Goal: Navigation & Orientation: Find specific page/section

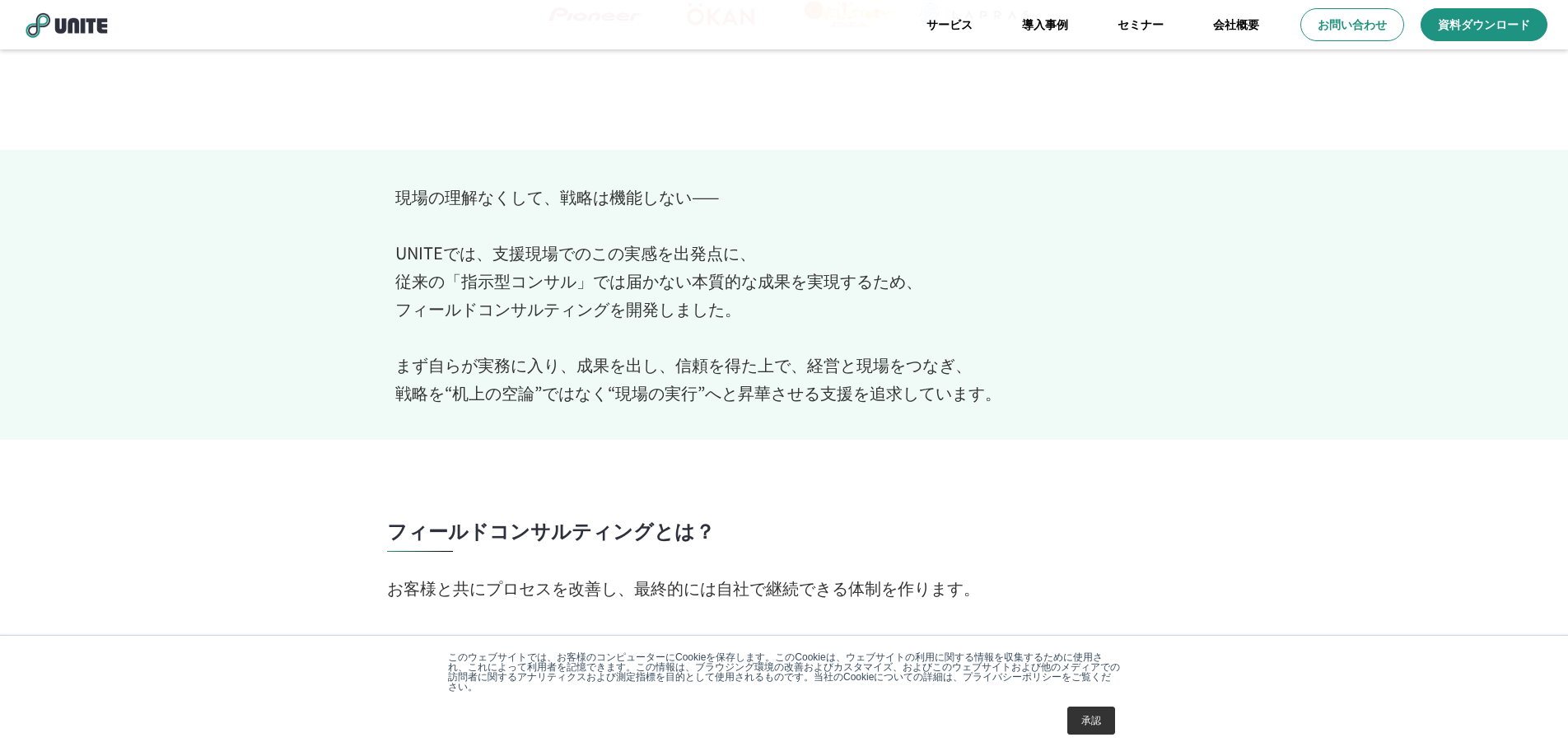
scroll to position [605, 0]
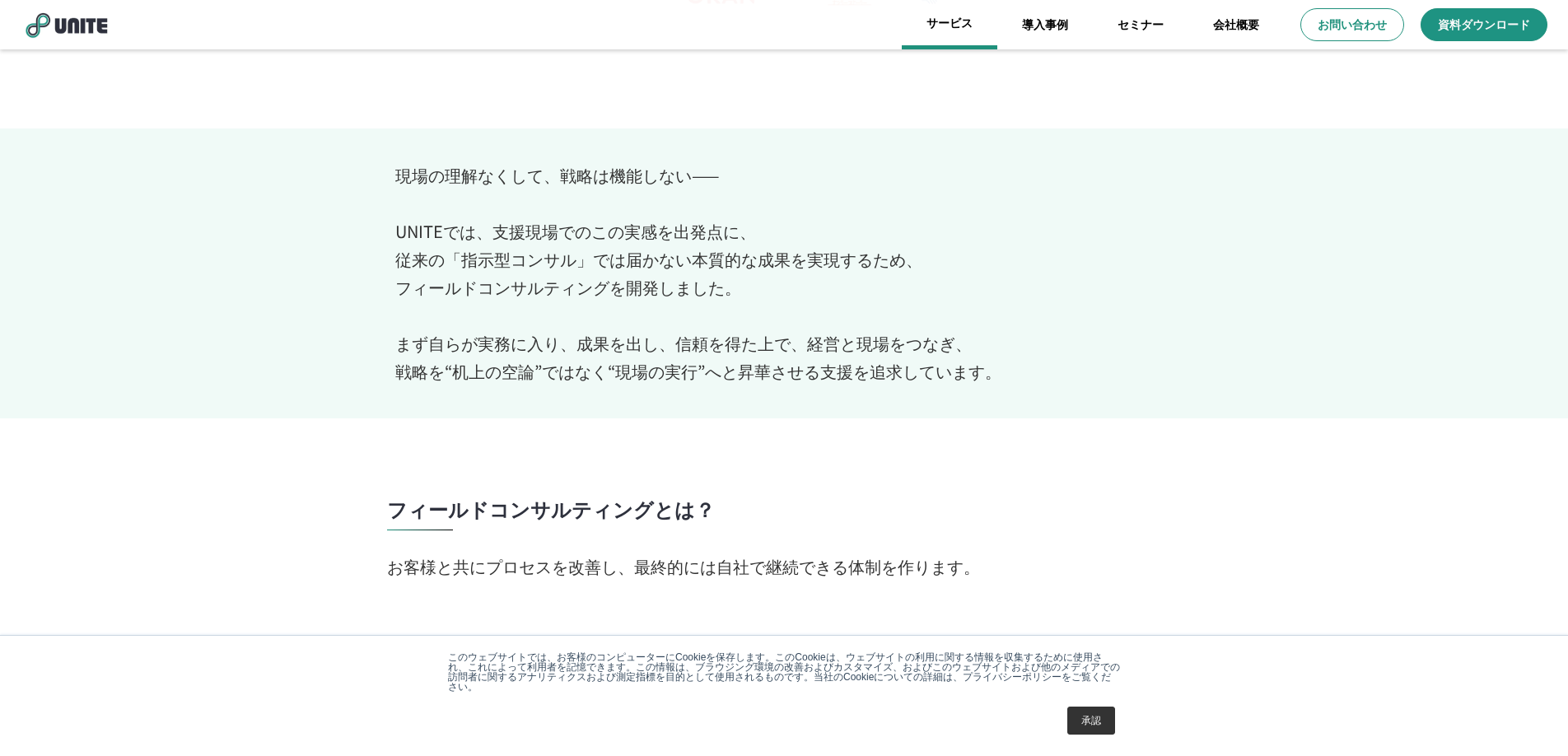
click at [962, 37] on link "サービス" at bounding box center [950, 24] width 96 height 50
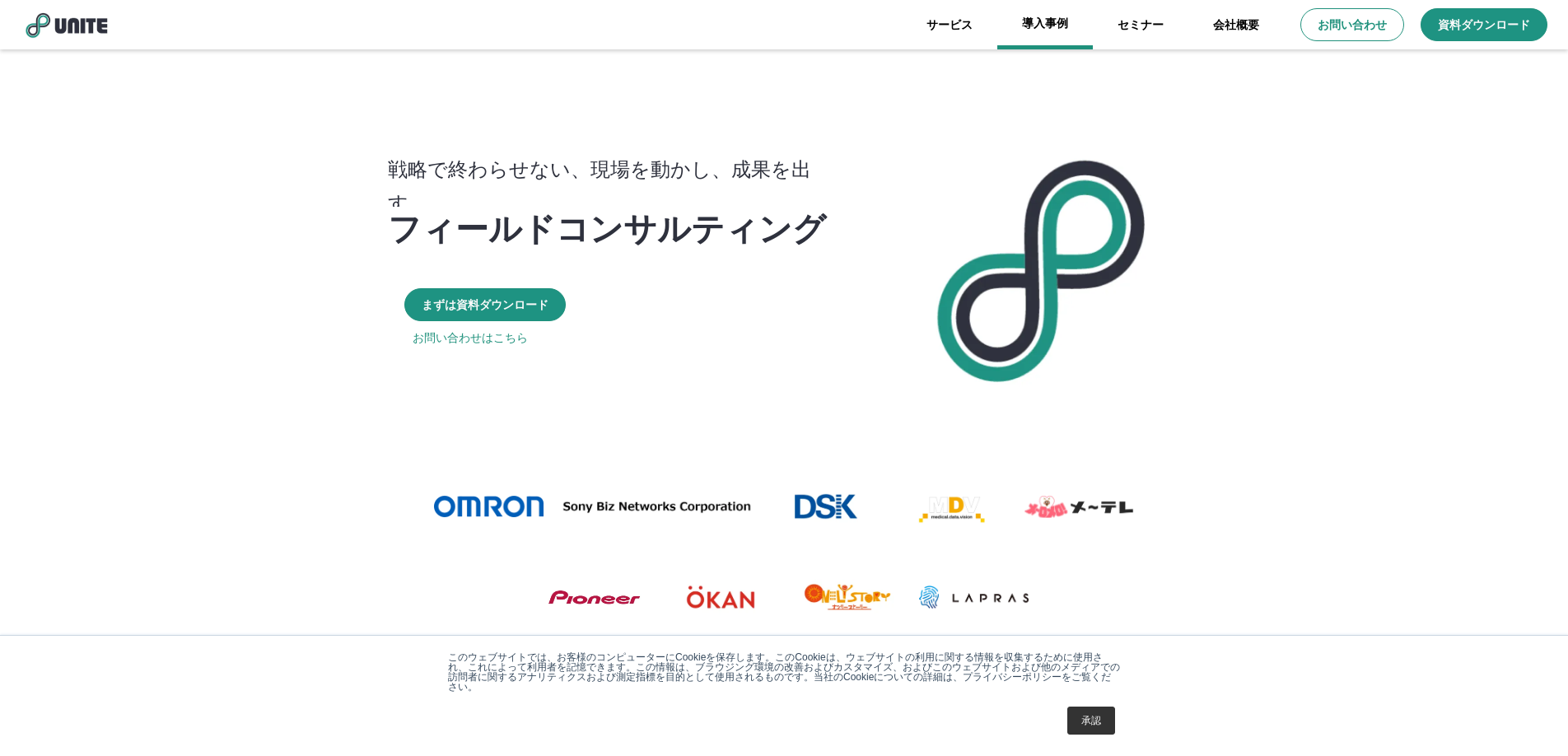
click at [1039, 42] on link "導入事例" at bounding box center [1046, 24] width 96 height 50
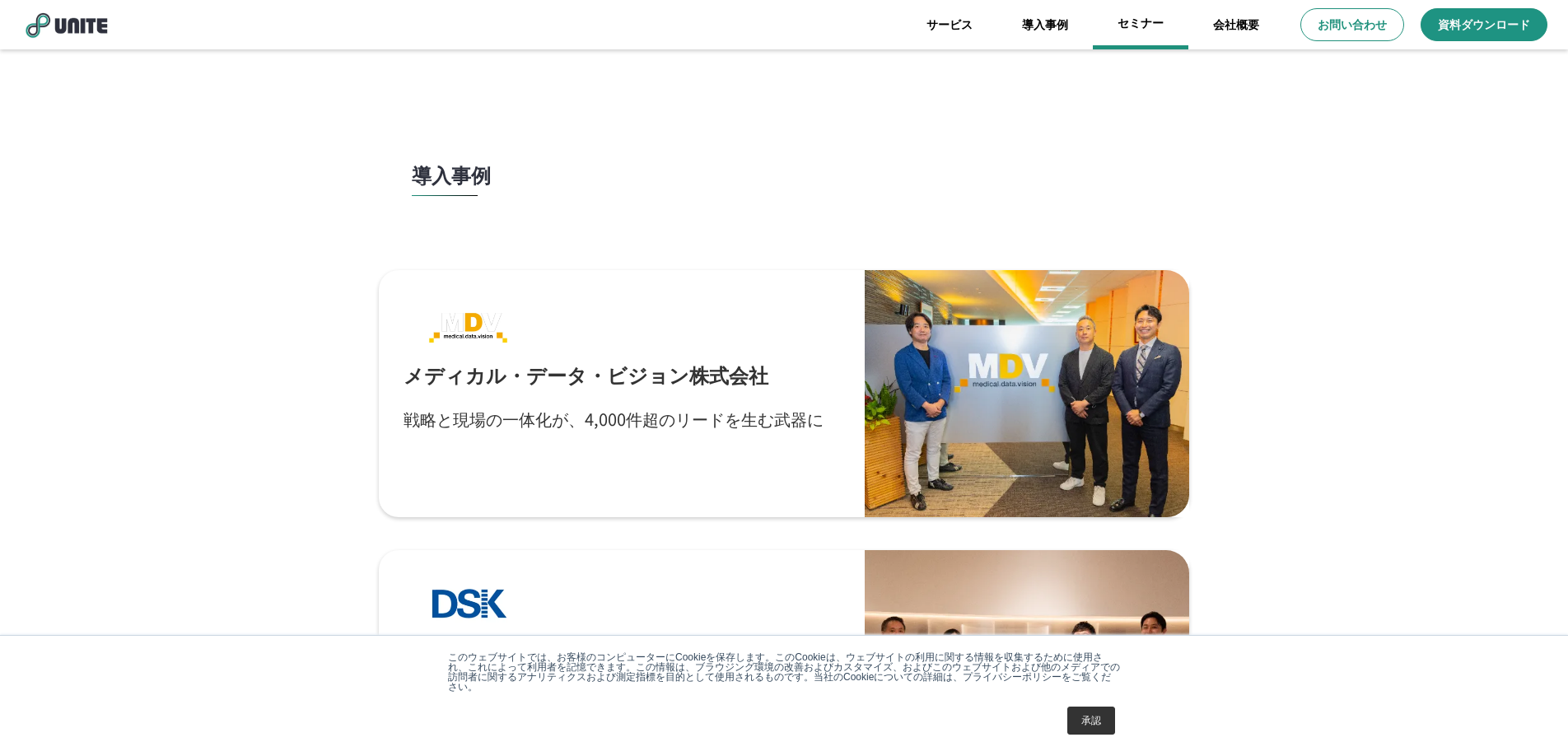
click at [1151, 44] on link "セミナー" at bounding box center [1141, 24] width 96 height 50
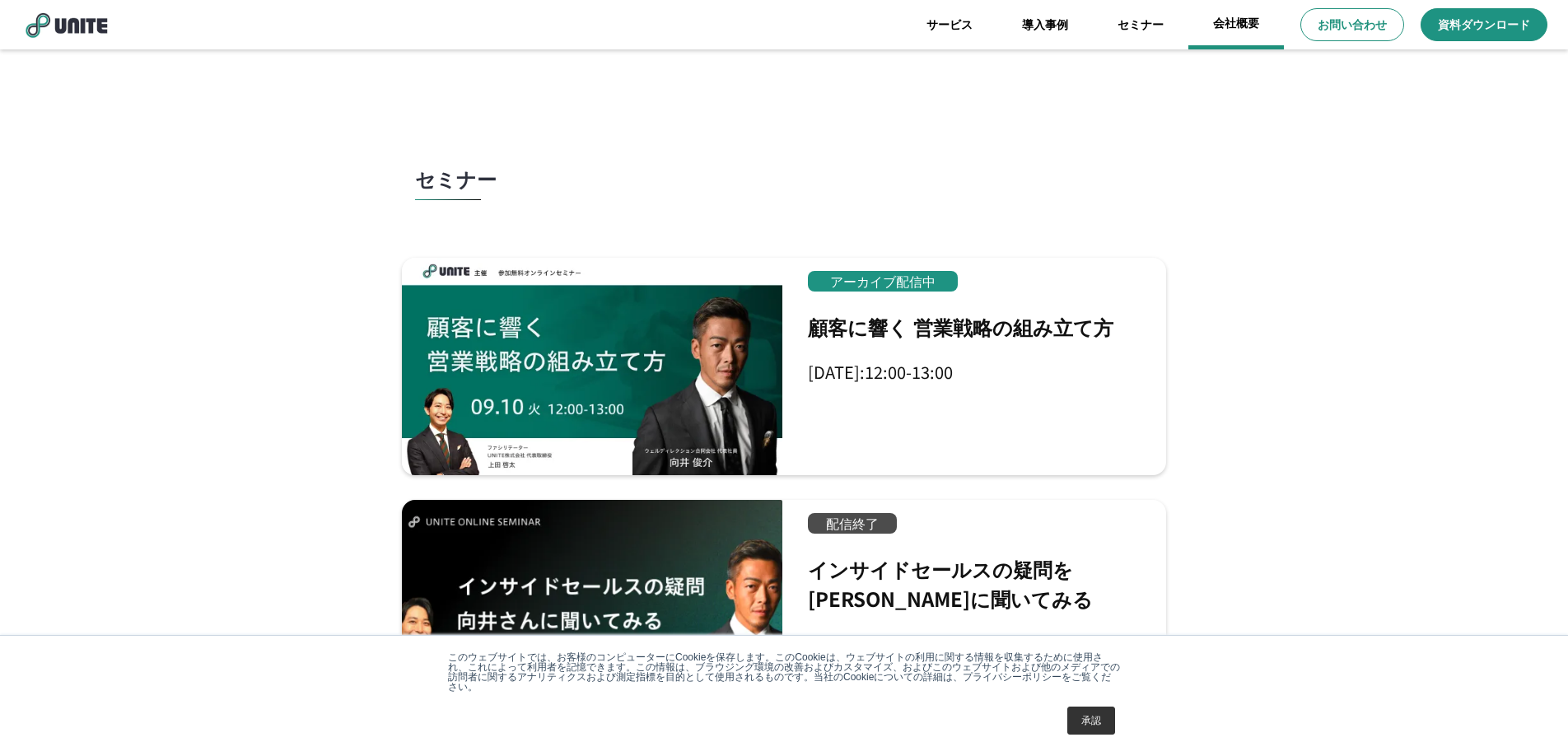
click at [1233, 37] on link "会社概要" at bounding box center [1236, 24] width 96 height 50
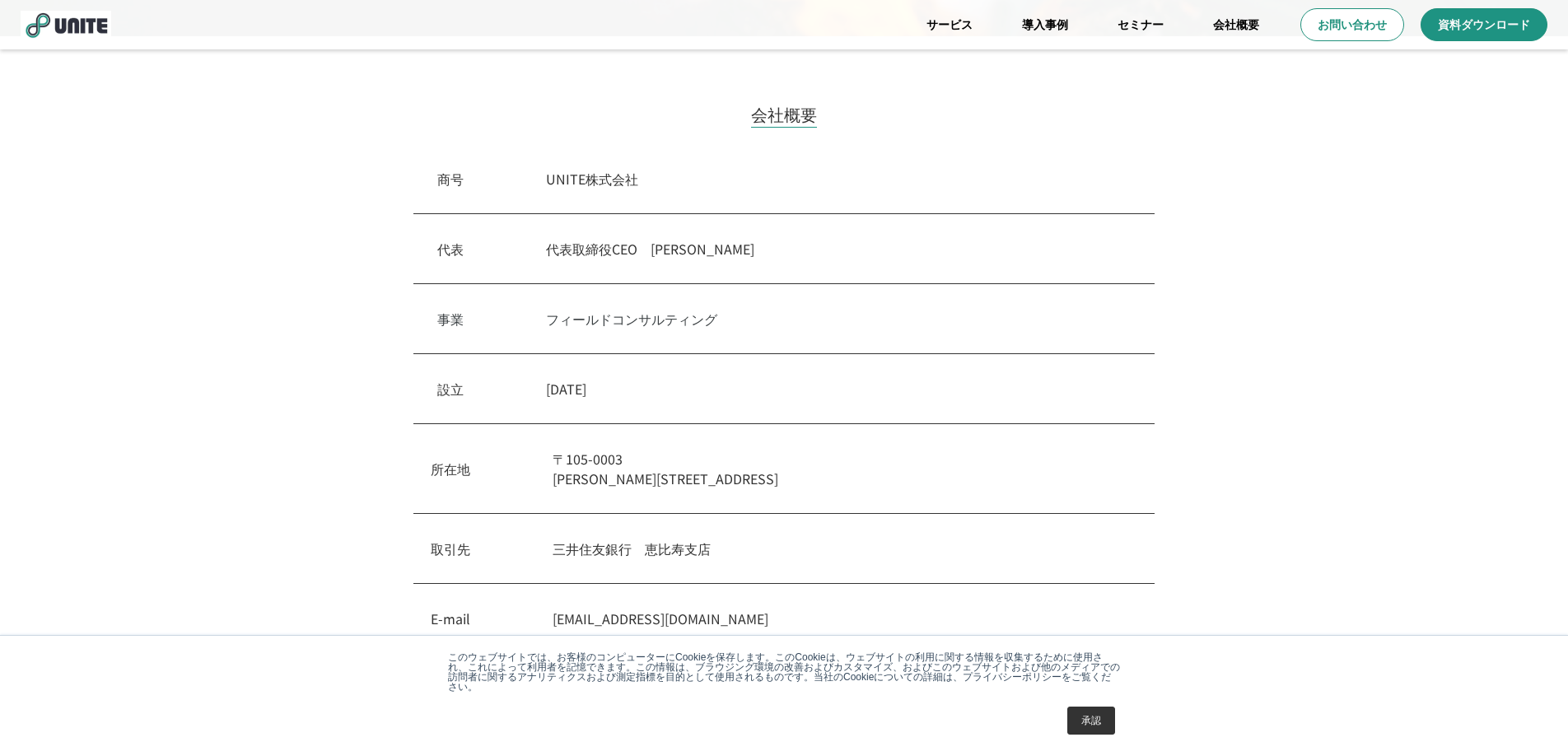
scroll to position [501, 0]
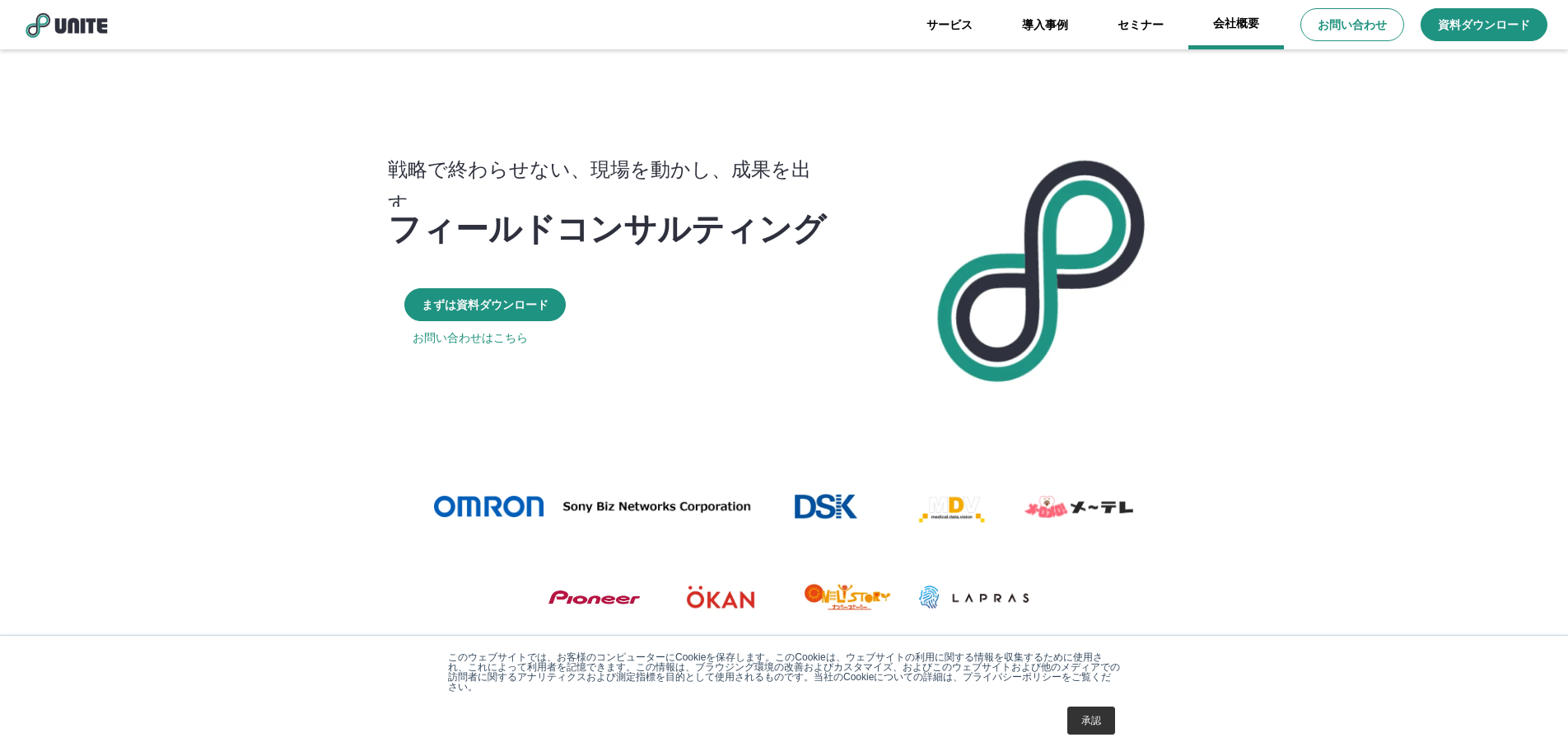
click at [1207, 17] on link "会社概要" at bounding box center [1236, 24] width 96 height 50
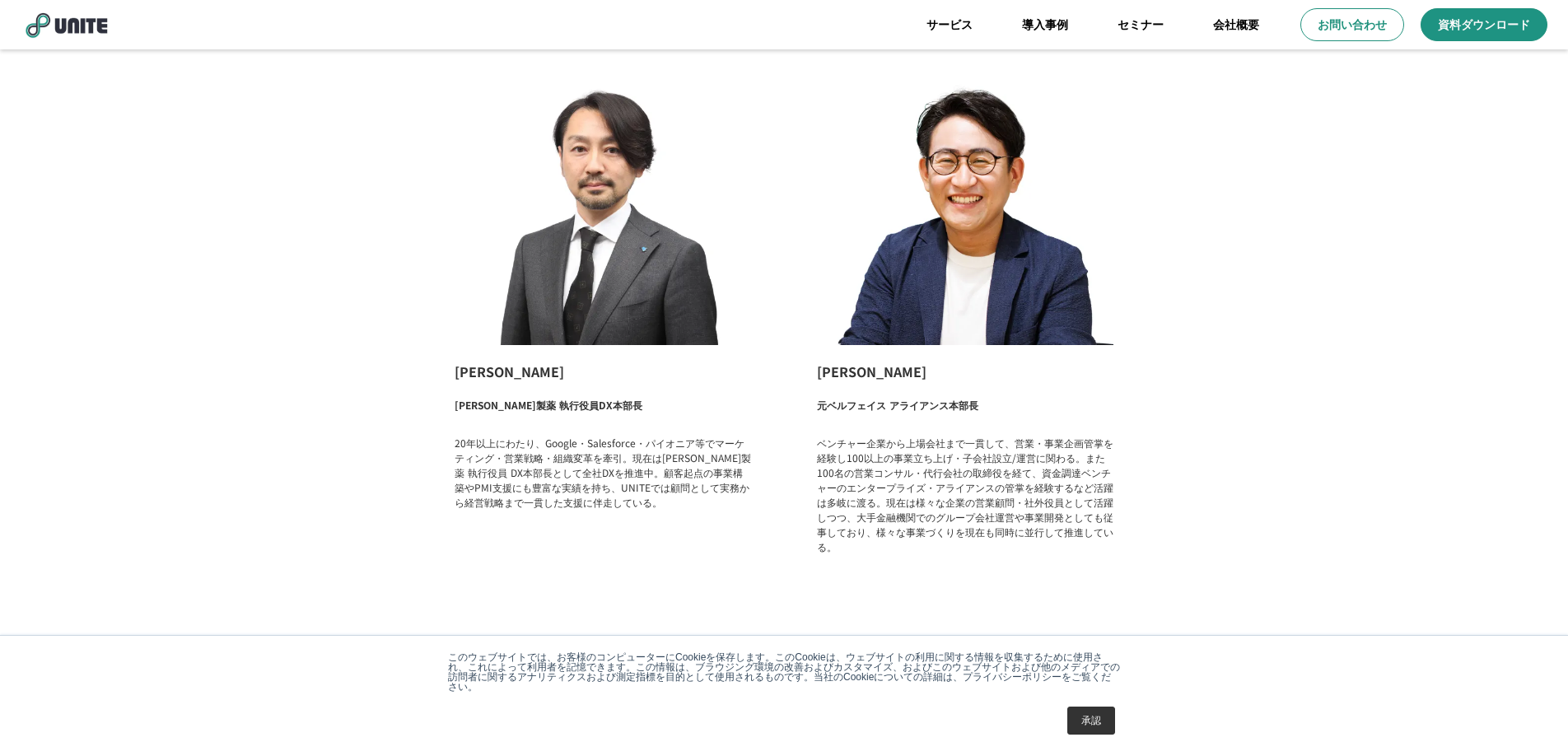
scroll to position [2597, 0]
